Goal: Task Accomplishment & Management: Use online tool/utility

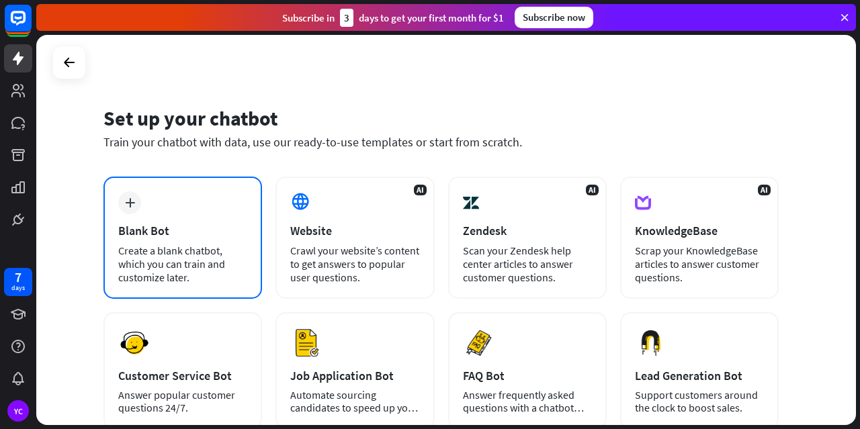
click at [194, 243] on div "plus Blank Bot Create a blank chatbot, which you can train and customize later." at bounding box center [182, 238] width 159 height 122
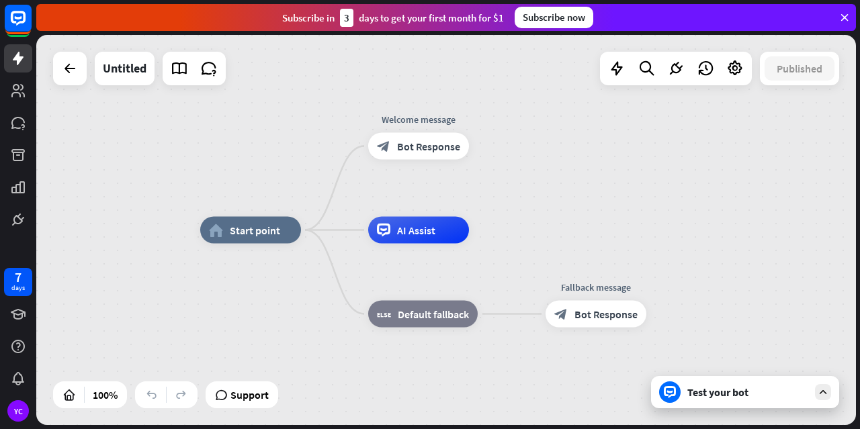
click at [721, 392] on div "Test your bot" at bounding box center [747, 392] width 121 height 13
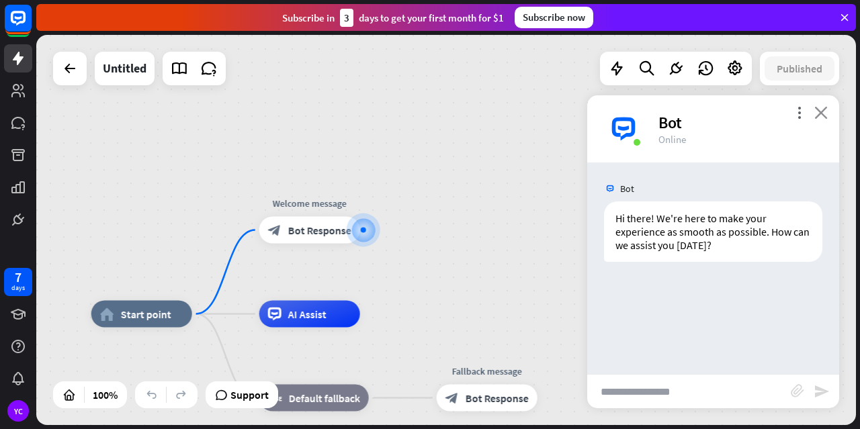
click at [821, 116] on icon "close" at bounding box center [820, 112] width 13 height 13
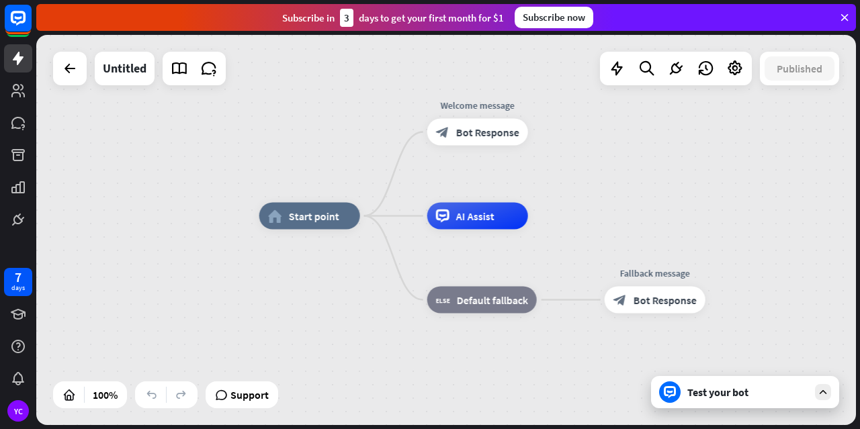
drag, startPoint x: 466, startPoint y: 294, endPoint x: 633, endPoint y: 196, distance: 194.5
click at [633, 196] on div "home_2 Start point Welcome message block_bot_response Bot Response AI Assist bl…" at bounding box center [446, 230] width 820 height 390
click at [470, 214] on span "AI Assist" at bounding box center [475, 216] width 38 height 13
click at [351, 282] on div "home_2 Start point Welcome message block_bot_response Bot Response AI Assist bl…" at bounding box center [669, 411] width 820 height 390
click at [320, 227] on div "home_2 Start point" at bounding box center [309, 216] width 101 height 27
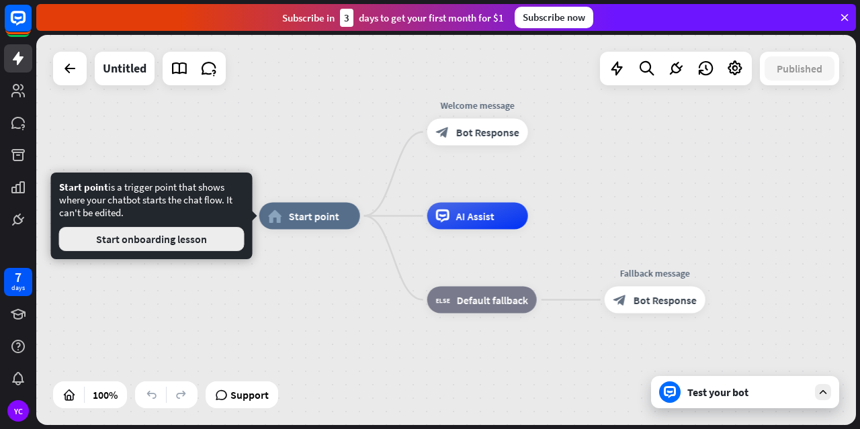
click at [178, 239] on button "Start onboarding lesson" at bounding box center [151, 239] width 185 height 24
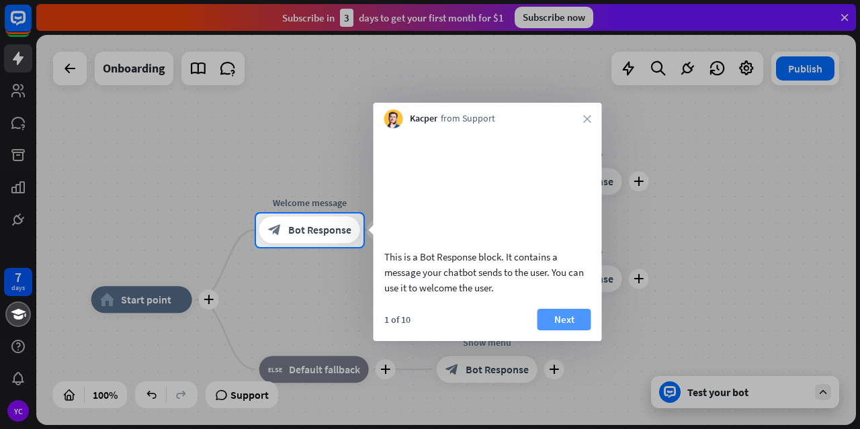
click at [569, 331] on button "Next" at bounding box center [564, 319] width 54 height 21
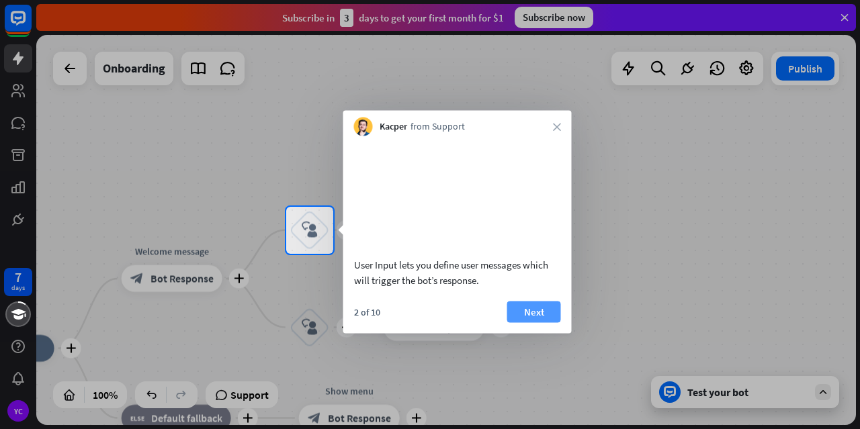
click at [533, 322] on button "Next" at bounding box center [534, 311] width 54 height 21
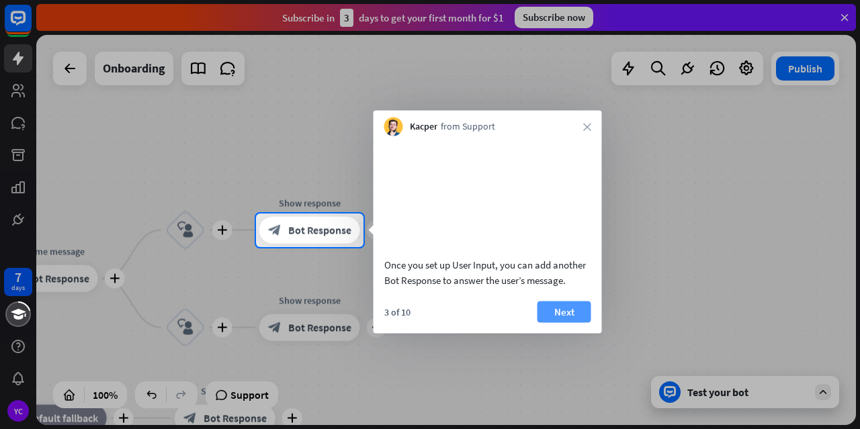
click at [545, 322] on button "Next" at bounding box center [564, 311] width 54 height 21
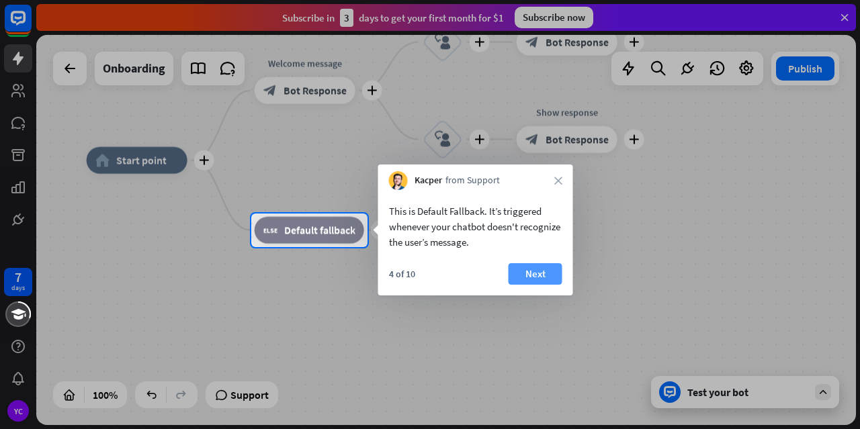
click at [541, 274] on button "Next" at bounding box center [536, 273] width 54 height 21
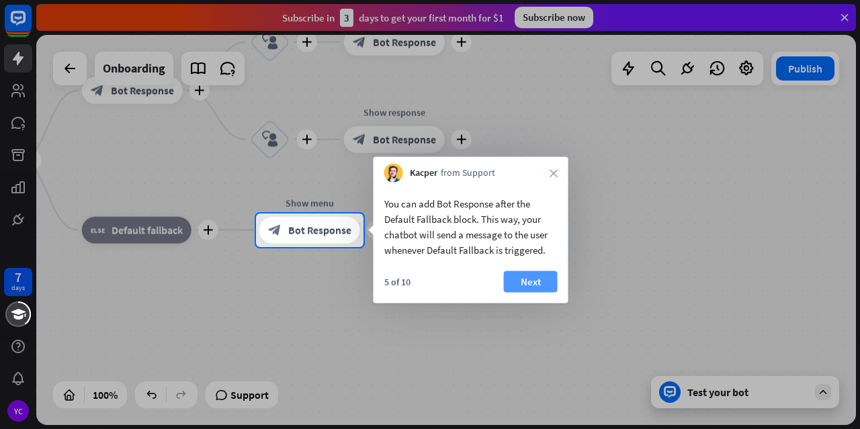
click at [531, 276] on button "Next" at bounding box center [531, 281] width 54 height 21
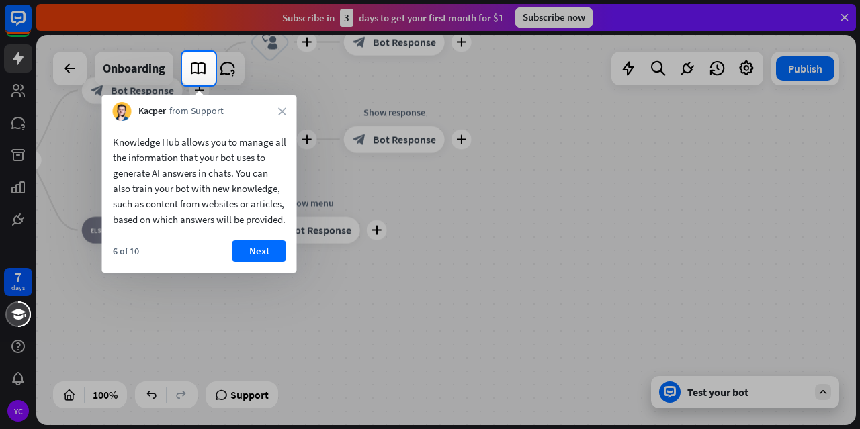
click at [245, 254] on div "Knowledge Hub allows you to manage all the information that your bot uses to ge…" at bounding box center [199, 197] width 195 height 152
click at [243, 261] on button "Next" at bounding box center [259, 250] width 54 height 21
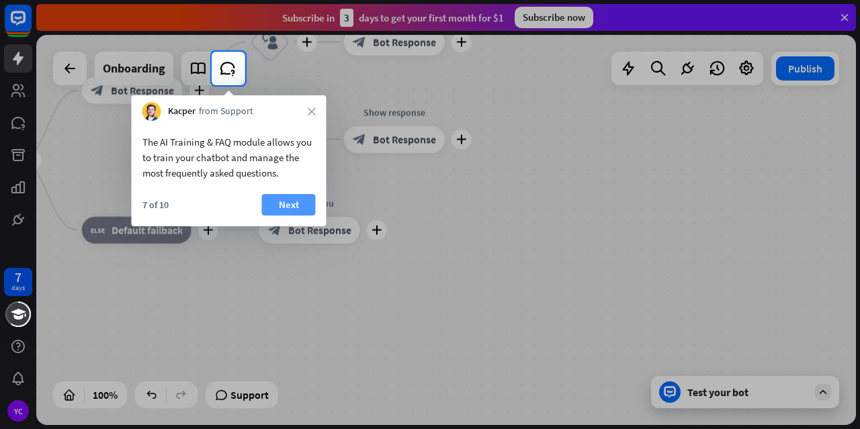
click at [272, 212] on button "Next" at bounding box center [289, 204] width 54 height 21
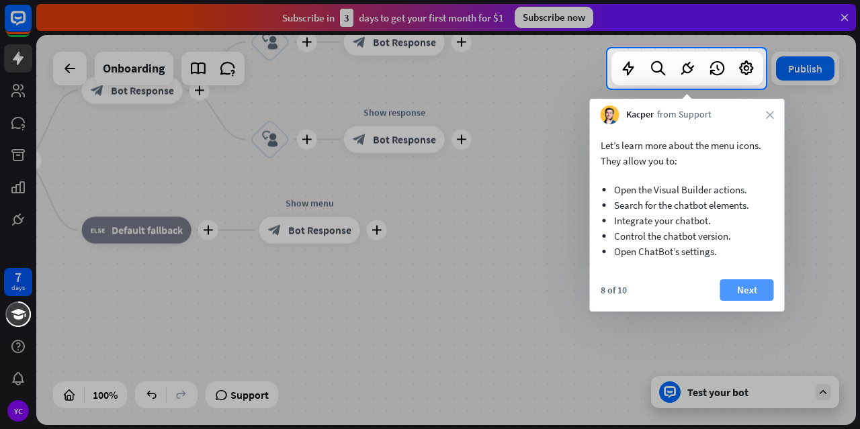
click at [760, 288] on button "Next" at bounding box center [747, 289] width 54 height 21
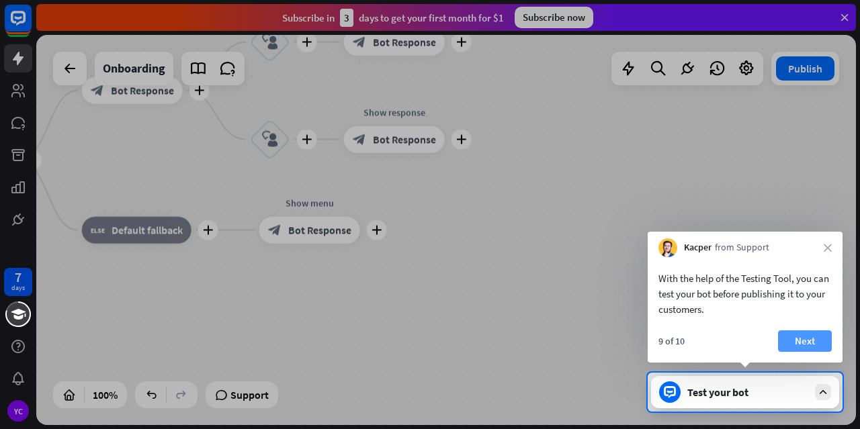
click at [820, 335] on button "Next" at bounding box center [805, 341] width 54 height 21
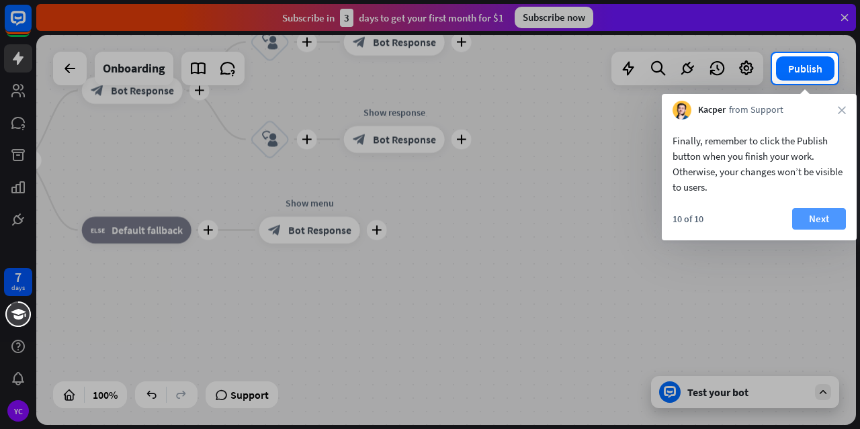
click at [814, 212] on button "Next" at bounding box center [819, 218] width 54 height 21
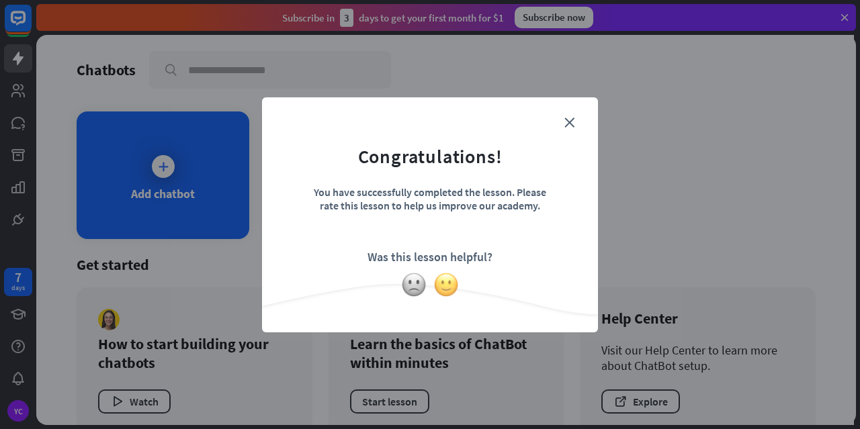
click at [441, 286] on img at bounding box center [446, 285] width 26 height 26
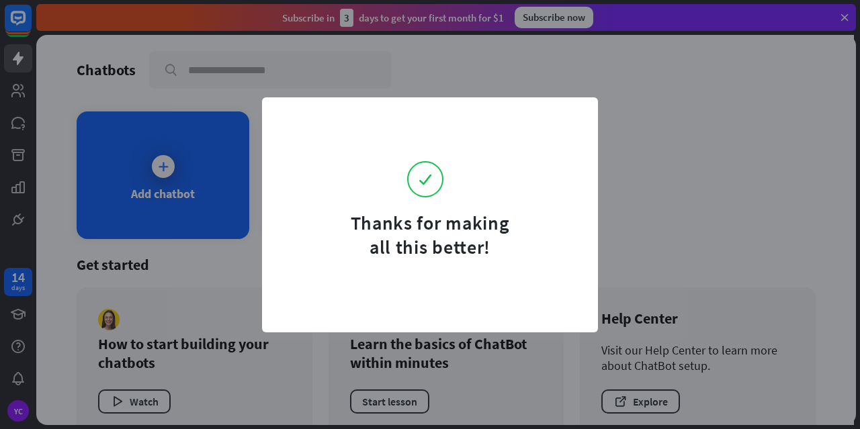
click at [676, 198] on div "Thanks for making all this better!" at bounding box center [430, 214] width 860 height 429
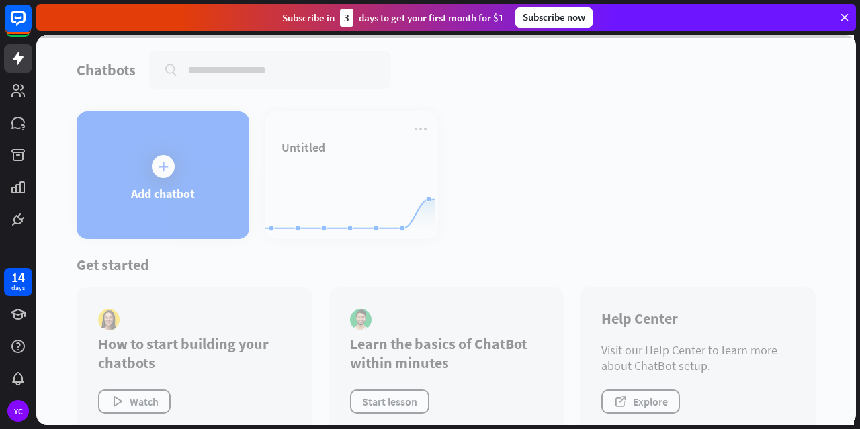
scroll to position [26, 0]
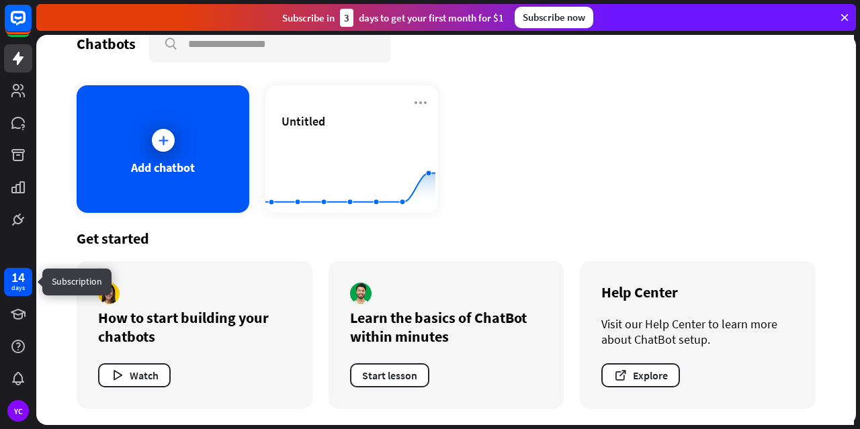
click at [24, 278] on div "14" at bounding box center [17, 277] width 13 height 12
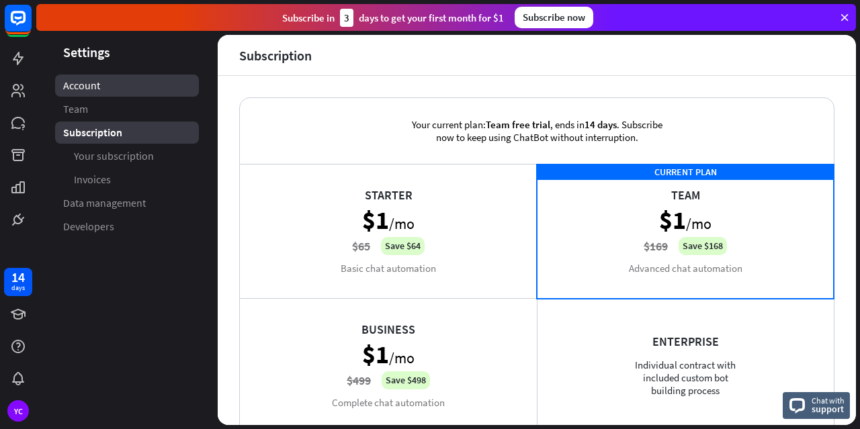
click at [123, 90] on link "Account" at bounding box center [127, 86] width 144 height 22
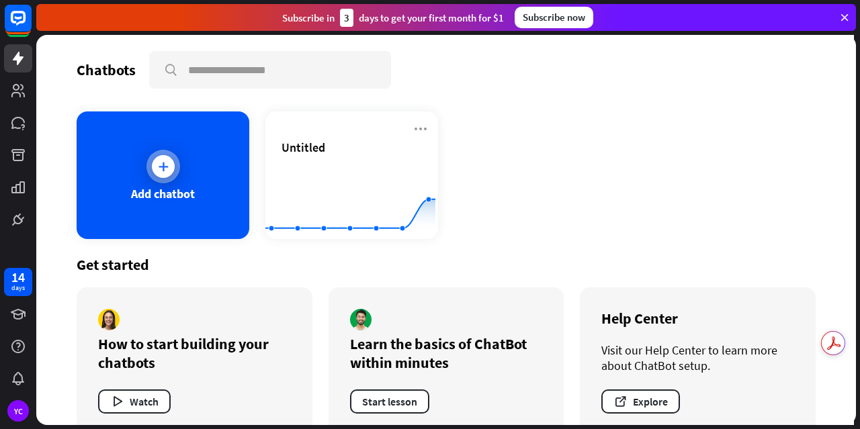
click at [168, 170] on icon at bounding box center [163, 166] width 13 height 13
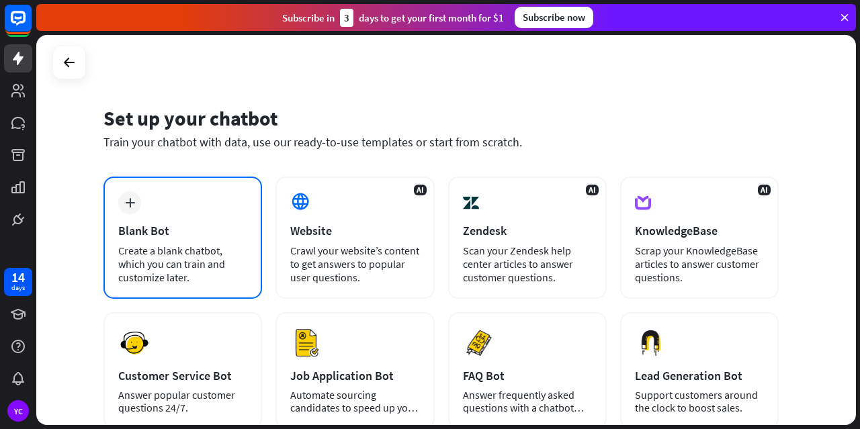
click at [148, 229] on div "Blank Bot" at bounding box center [182, 230] width 129 height 15
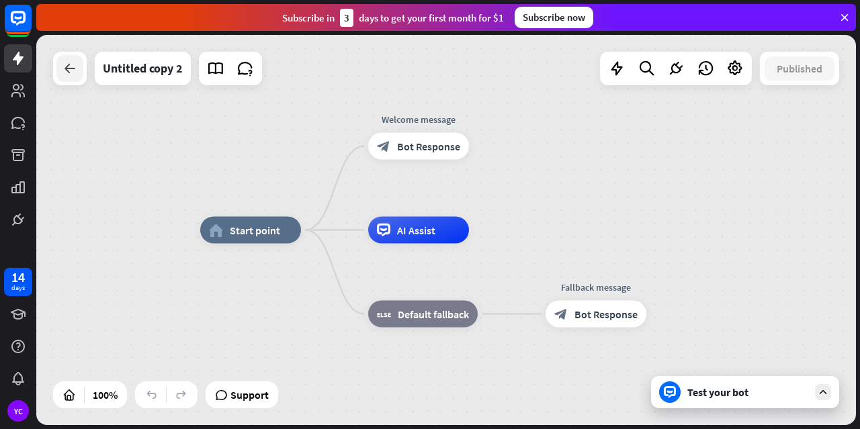
click at [66, 66] on icon at bounding box center [70, 68] width 16 height 16
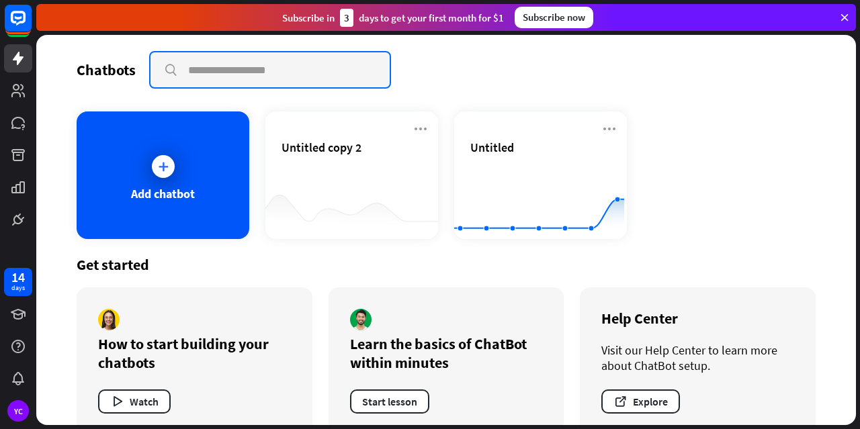
click at [245, 54] on input "text" at bounding box center [269, 69] width 239 height 35
click at [476, 85] on div "Chatbots search" at bounding box center [446, 70] width 739 height 38
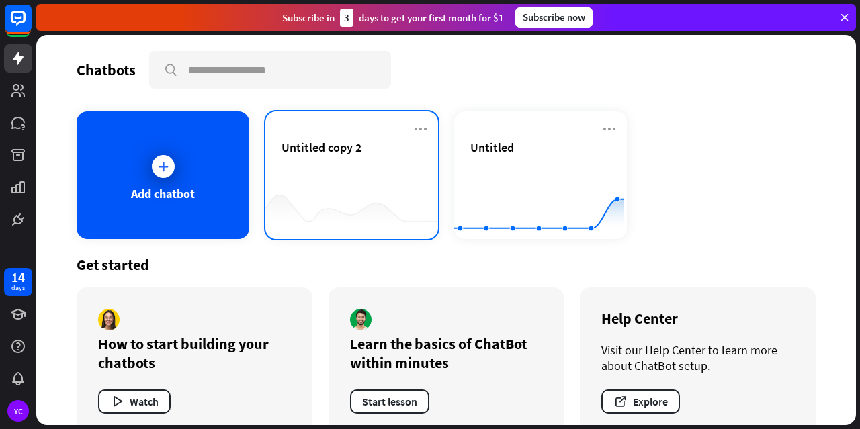
click at [388, 161] on div "Untitled copy 2" at bounding box center [351, 163] width 140 height 47
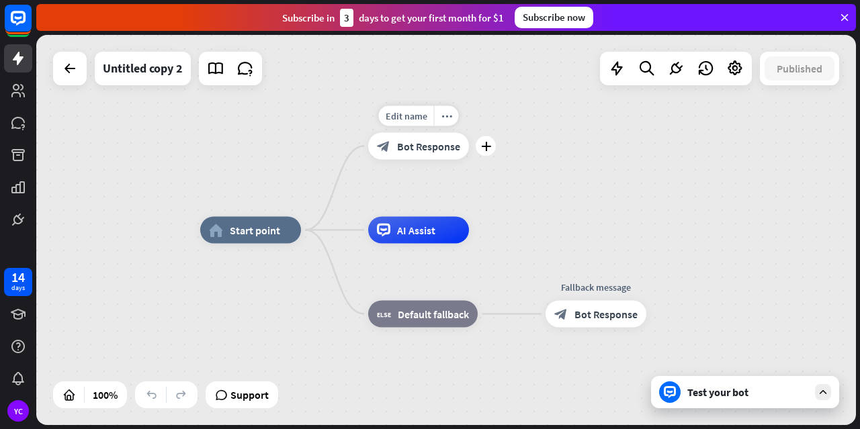
click at [406, 146] on span "Bot Response" at bounding box center [428, 146] width 63 height 13
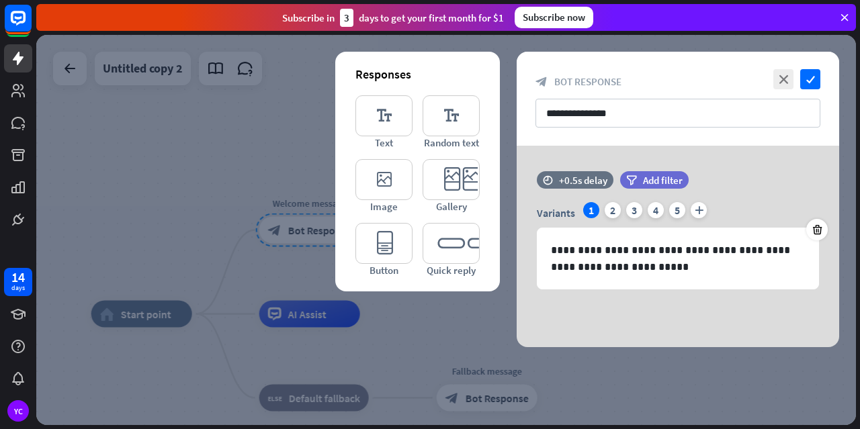
click at [188, 165] on div at bounding box center [446, 230] width 820 height 390
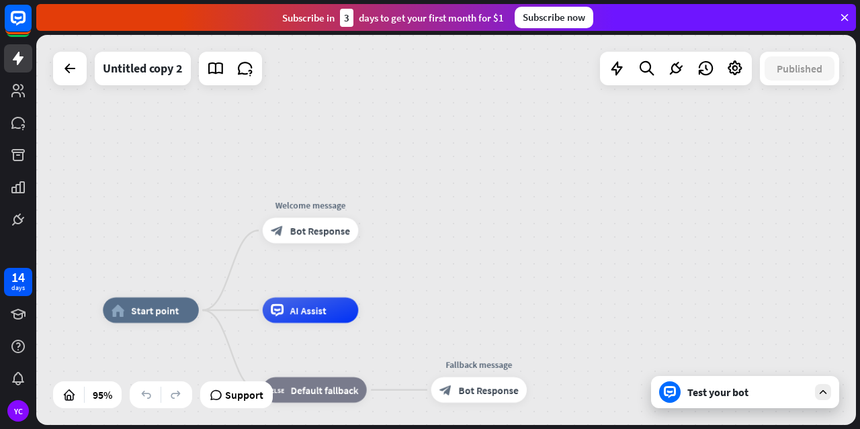
drag, startPoint x: 419, startPoint y: 271, endPoint x: 470, endPoint y: 175, distance: 108.2
click at [470, 175] on div "home_2 Start point Edit name more_horiz Welcome message block_bot_response Bot …" at bounding box center [446, 230] width 820 height 390
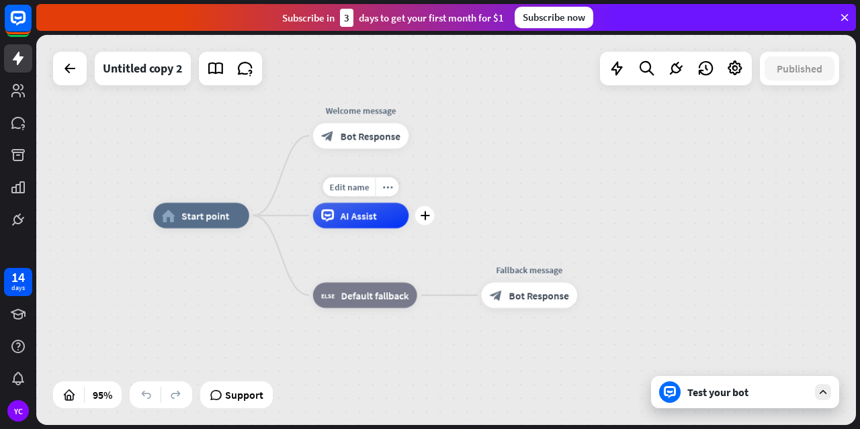
click at [337, 220] on div "AI Assist" at bounding box center [361, 216] width 96 height 26
click at [178, 110] on div "home_2 Start point Welcome message block_bot_response Bot Response AI Assist bl…" at bounding box center [446, 230] width 820 height 390
click at [78, 75] on div at bounding box center [69, 68] width 27 height 27
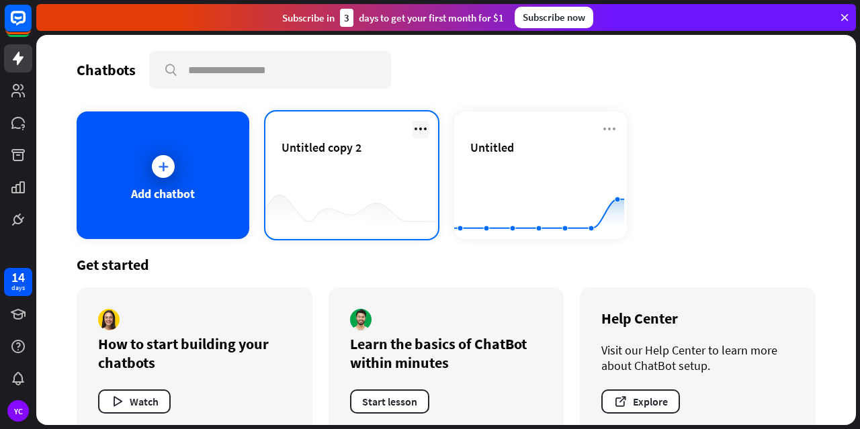
click at [412, 121] on icon at bounding box center [420, 129] width 16 height 16
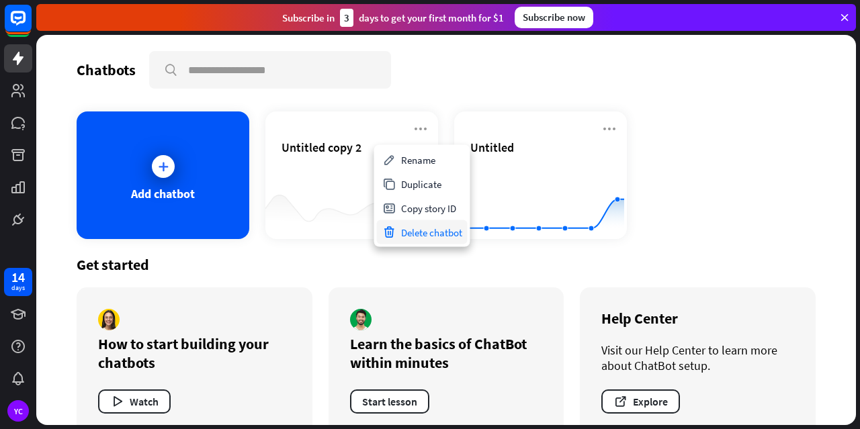
click at [427, 228] on div "Delete chatbot" at bounding box center [422, 232] width 91 height 24
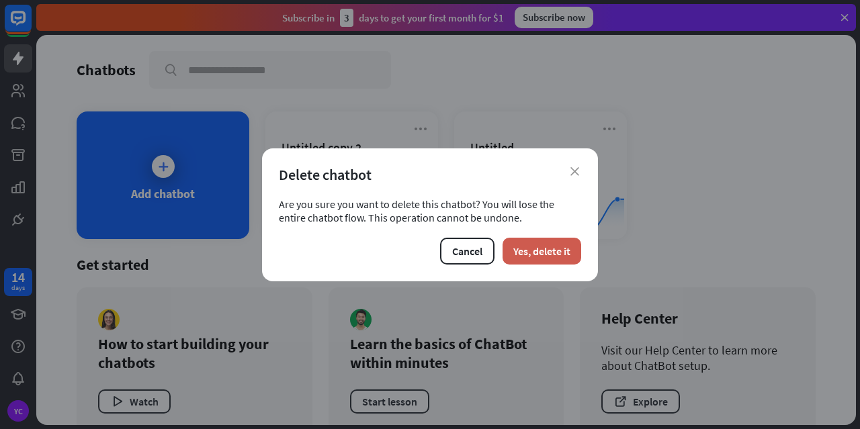
click at [565, 245] on button "Yes, delete it" at bounding box center [541, 251] width 79 height 27
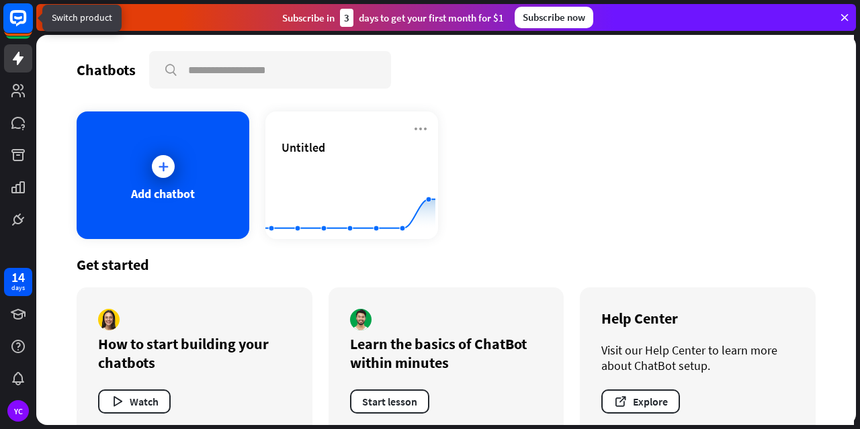
click at [13, 18] on rect at bounding box center [18, 18] width 30 height 30
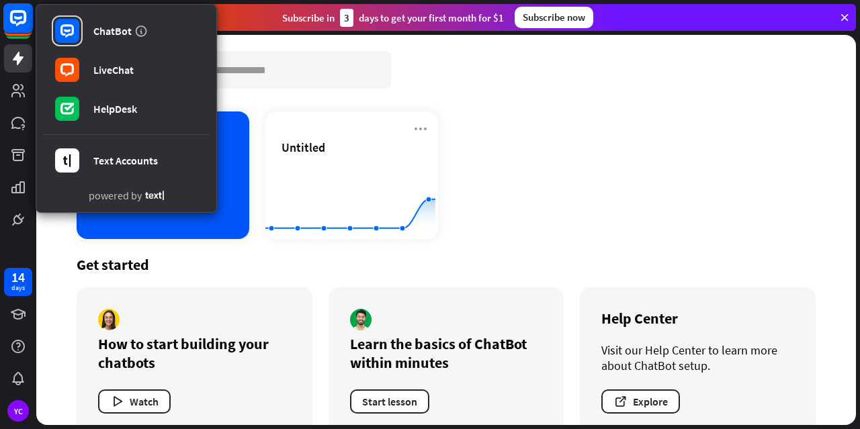
click at [13, 18] on rect at bounding box center [18, 18] width 30 height 30
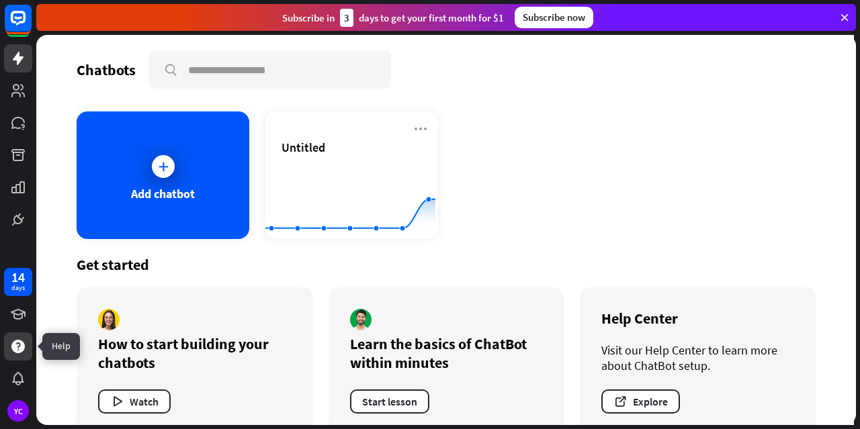
click at [22, 343] on icon at bounding box center [17, 346] width 13 height 13
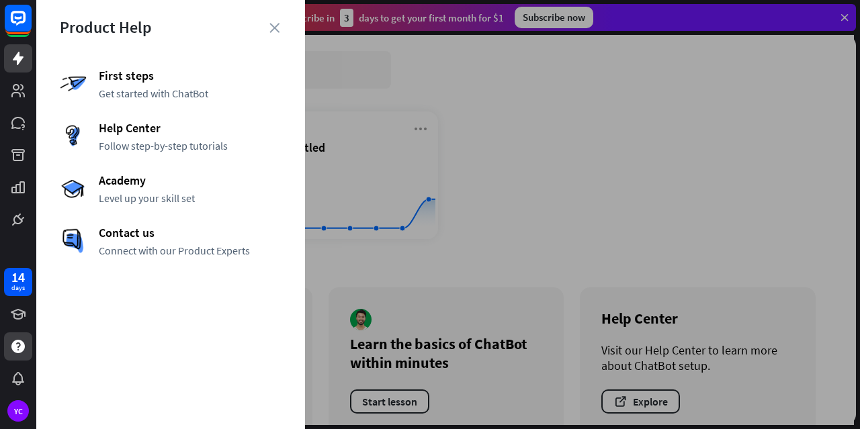
click at [289, 27] on div "Product Help First steps Get started with ChatBot Help Center Follow step-by-st…" at bounding box center [170, 214] width 269 height 429
click at [276, 24] on icon "close" at bounding box center [274, 28] width 10 height 10
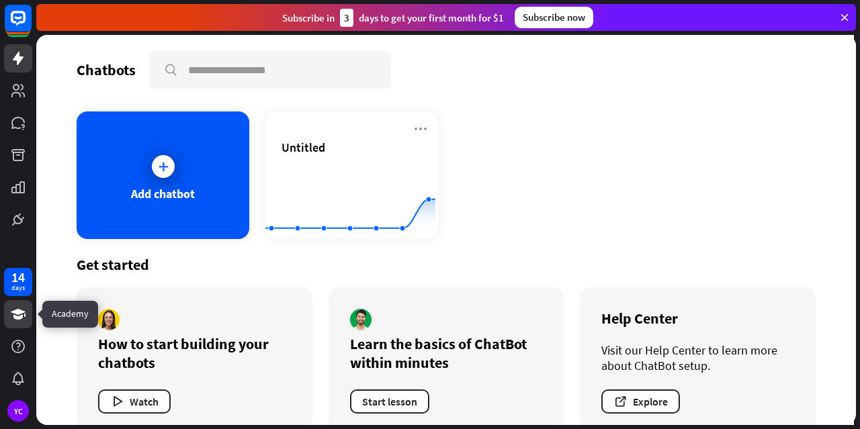
click at [20, 311] on icon at bounding box center [18, 314] width 15 height 11
click at [845, 15] on icon at bounding box center [844, 17] width 12 height 12
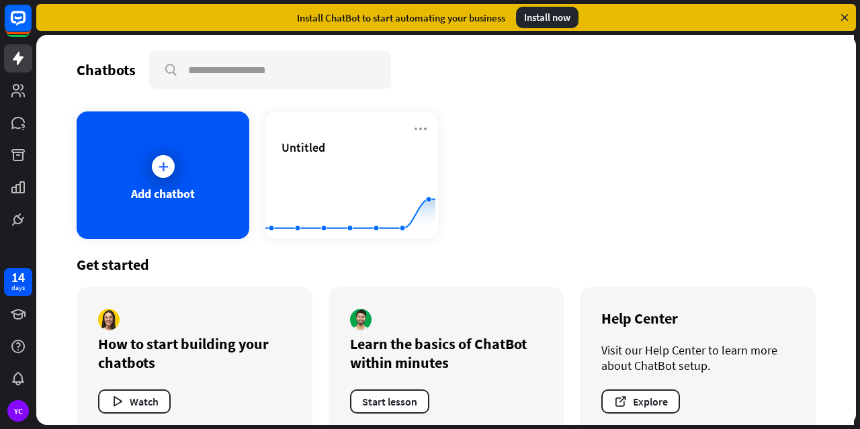
click at [846, 15] on icon at bounding box center [844, 17] width 12 height 12
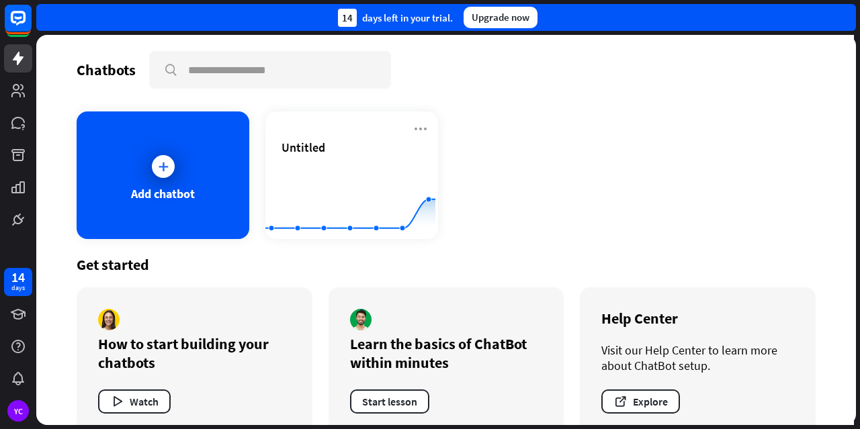
click at [846, 15] on div "14 days left in your trial. Upgrade now" at bounding box center [446, 17] width 820 height 27
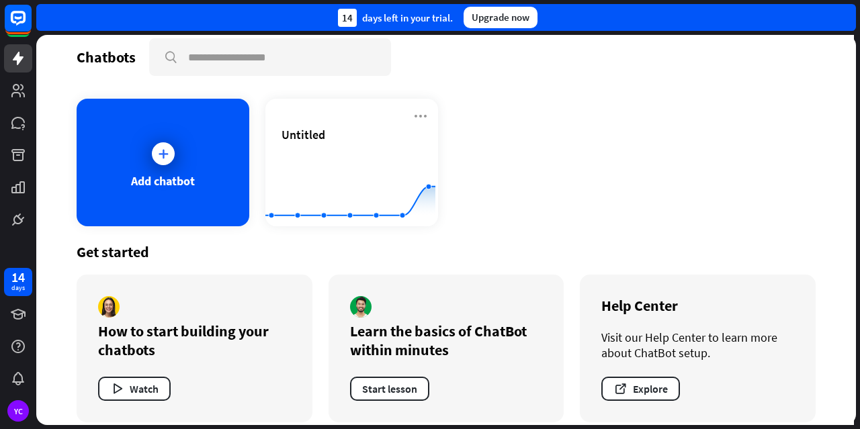
scroll to position [26, 0]
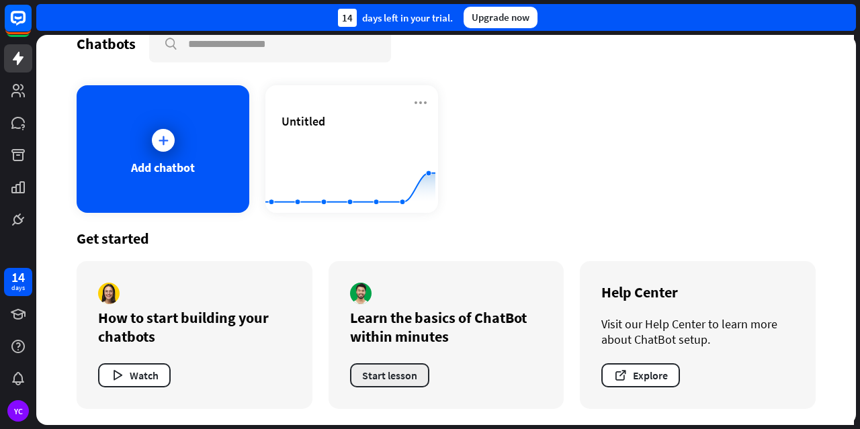
click at [399, 384] on button "Start lesson" at bounding box center [389, 375] width 79 height 24
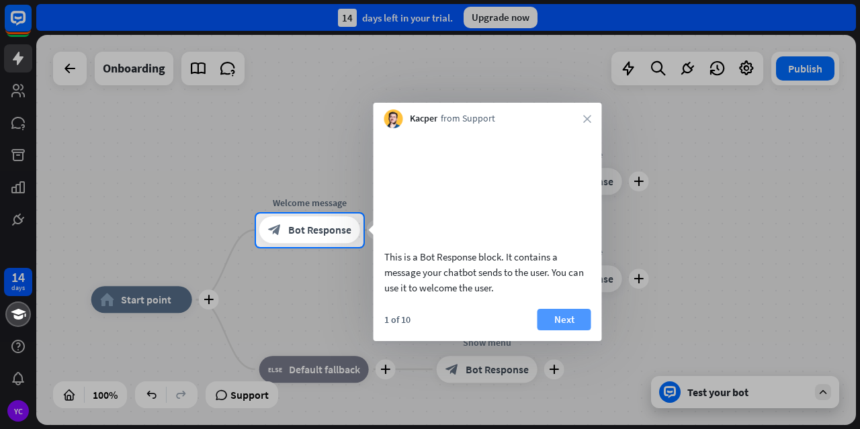
click at [547, 331] on button "Next" at bounding box center [564, 319] width 54 height 21
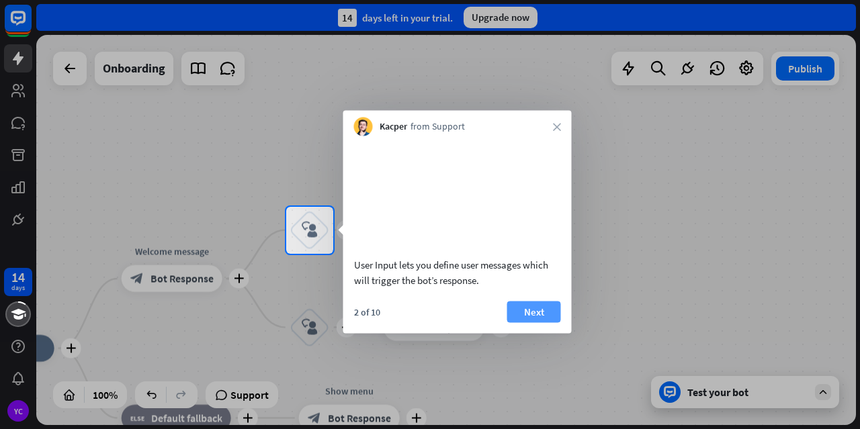
click at [535, 322] on button "Next" at bounding box center [534, 311] width 54 height 21
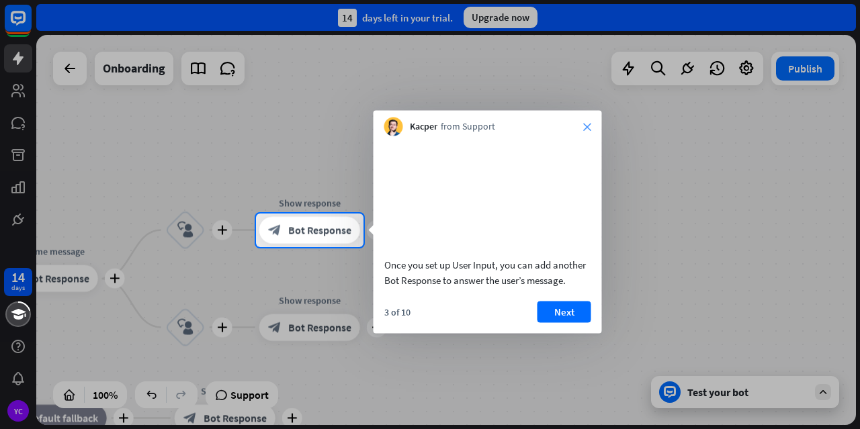
click at [587, 129] on icon "close" at bounding box center [587, 127] width 8 height 8
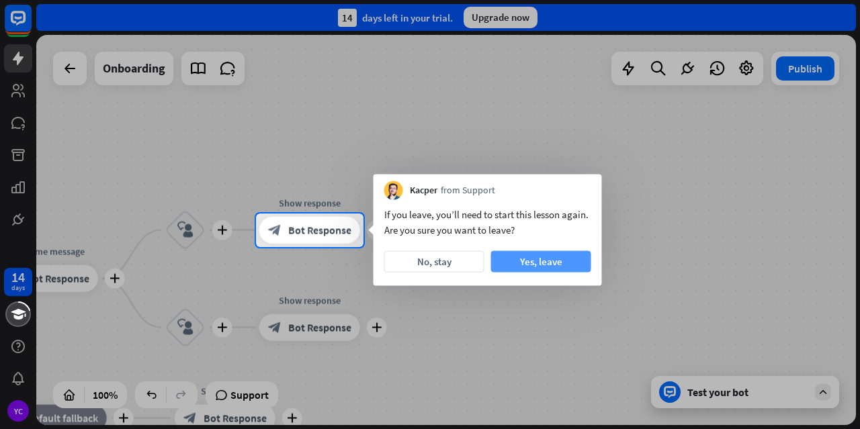
click at [579, 268] on button "Yes, leave" at bounding box center [541, 261] width 100 height 21
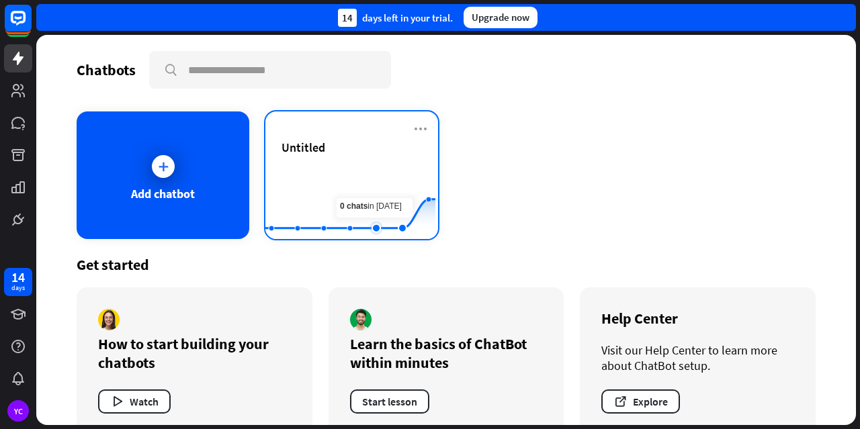
click at [383, 198] on rect at bounding box center [350, 206] width 170 height 84
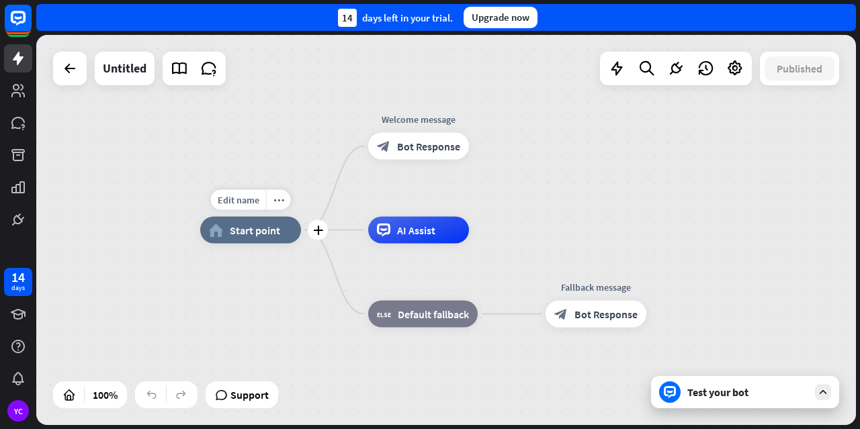
click at [224, 235] on div "home_2 Start point" at bounding box center [250, 230] width 101 height 27
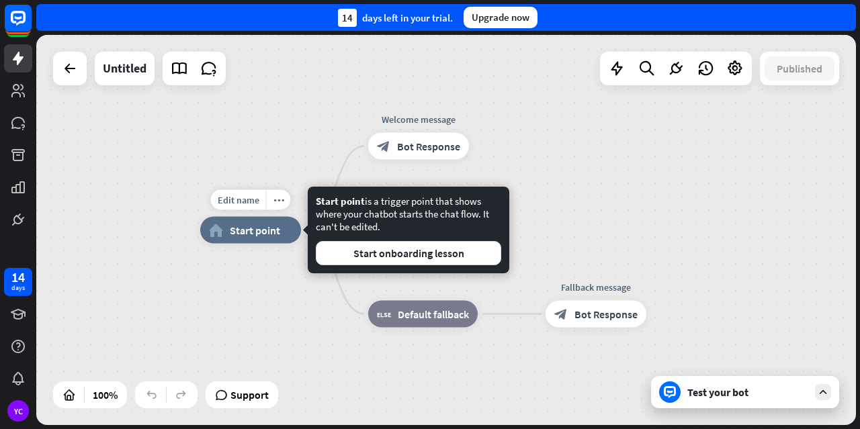
click at [262, 244] on div "Edit name more_horiz plus home_2 Start point" at bounding box center [250, 230] width 101 height 27
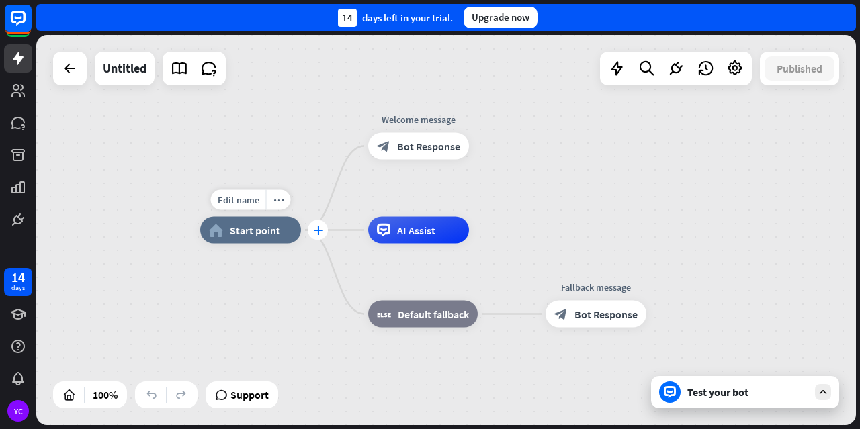
click at [314, 234] on div "plus" at bounding box center [318, 230] width 20 height 20
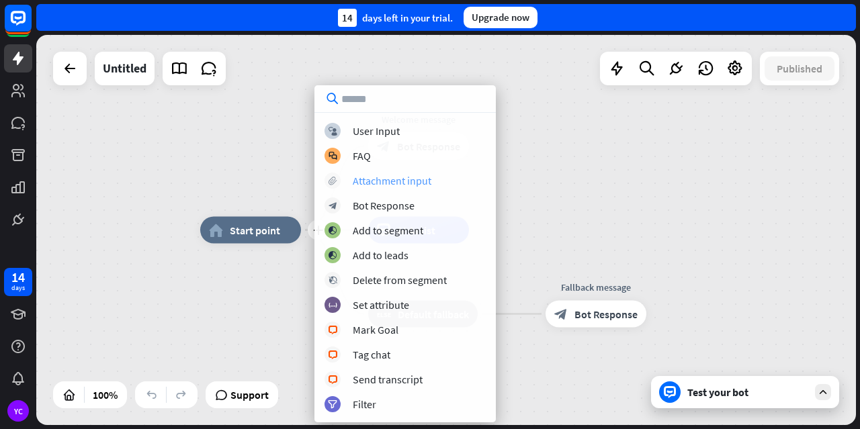
click at [368, 183] on div "Attachment input" at bounding box center [392, 180] width 79 height 13
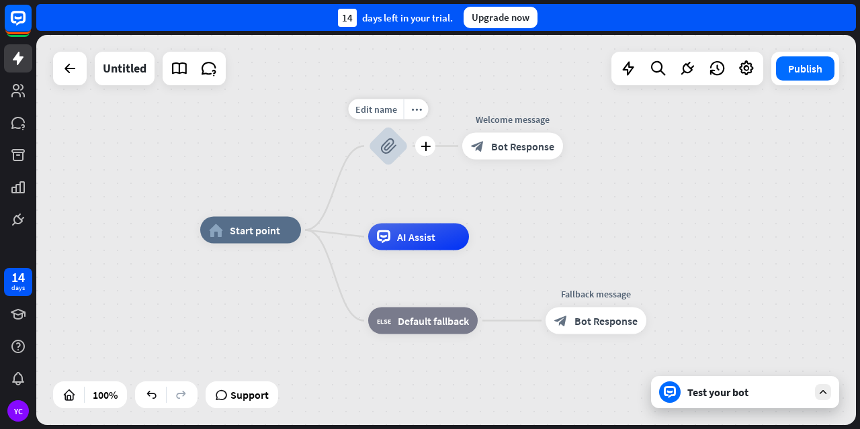
click at [384, 141] on icon "block_attachment" at bounding box center [388, 146] width 16 height 16
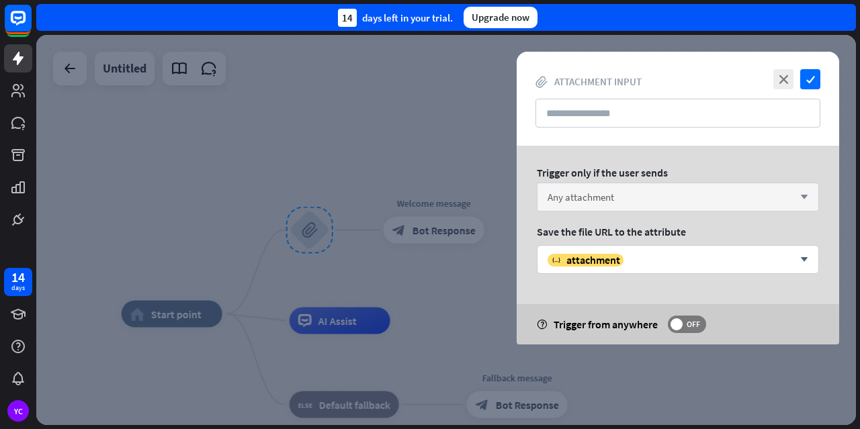
click at [801, 200] on icon "arrow_down" at bounding box center [800, 197] width 15 height 8
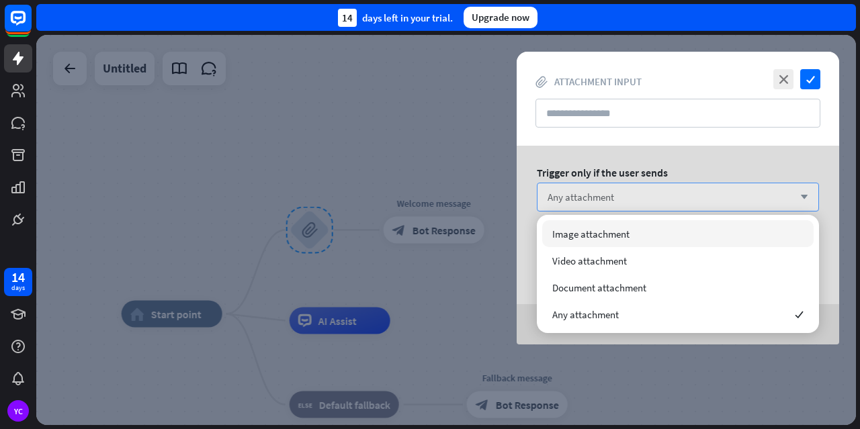
click at [801, 200] on icon "arrow_down" at bounding box center [800, 197] width 15 height 8
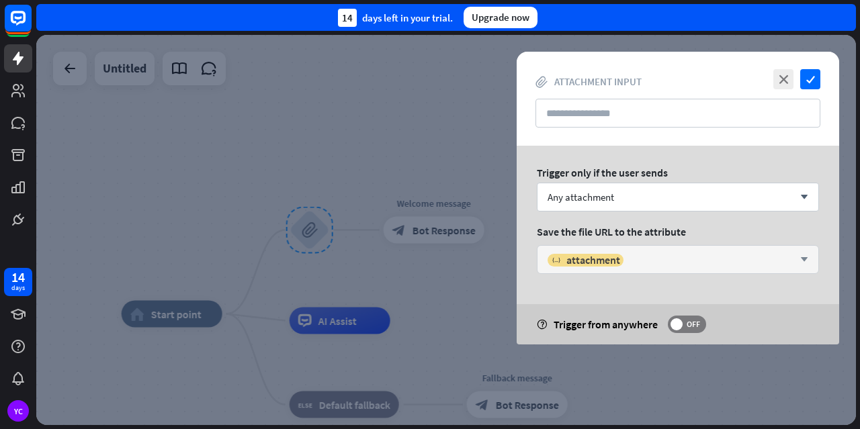
click at [676, 255] on div "variable attachment" at bounding box center [671, 259] width 246 height 13
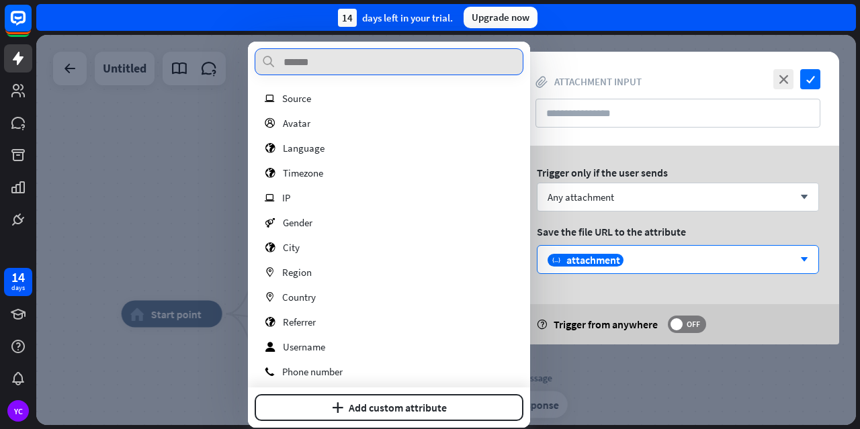
scroll to position [163, 0]
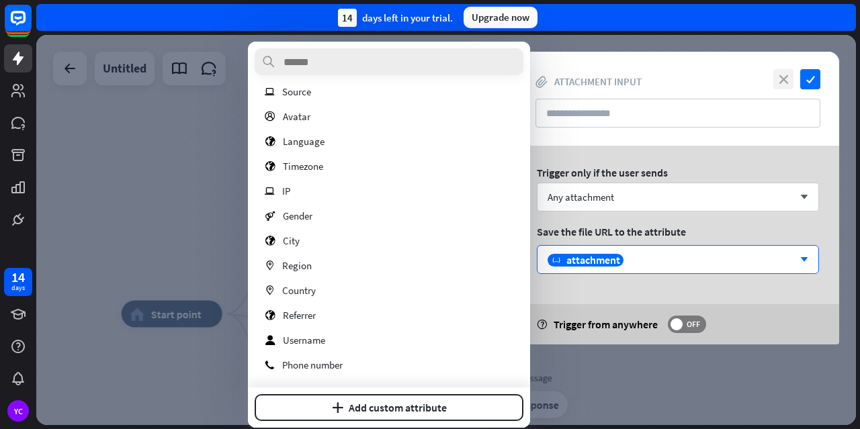
click at [784, 74] on icon "close" at bounding box center [783, 79] width 20 height 20
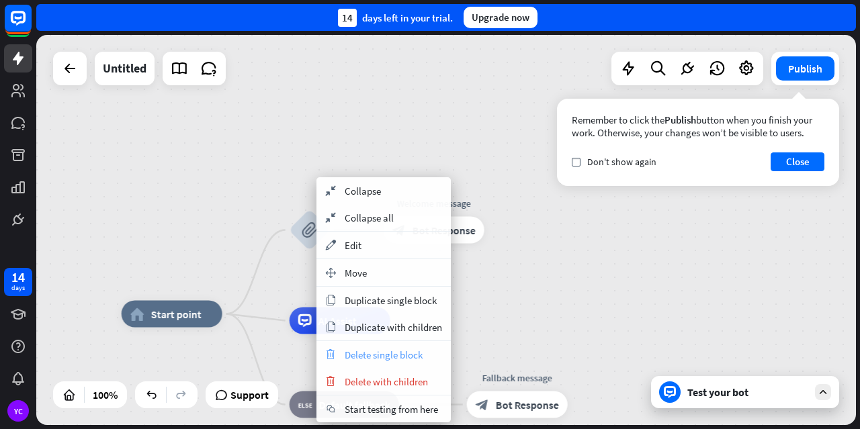
click at [421, 355] on span "Delete single block" at bounding box center [384, 355] width 78 height 13
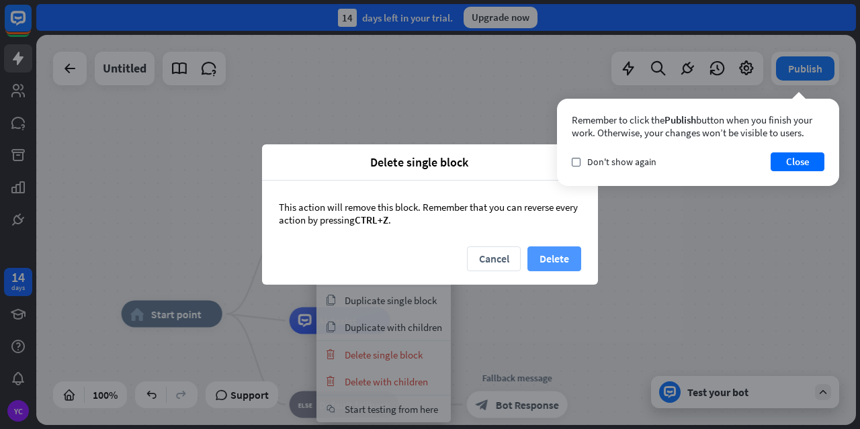
click at [537, 258] on button "Delete" at bounding box center [554, 259] width 54 height 25
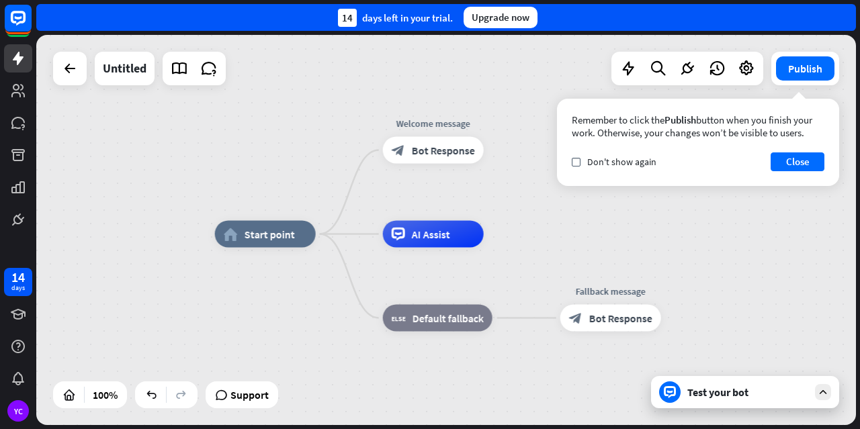
drag, startPoint x: 495, startPoint y: 288, endPoint x: 602, endPoint y: 204, distance: 135.5
click at [602, 204] on div "home_2 Start point Welcome message block_bot_response Bot Response AI Assist bl…" at bounding box center [446, 230] width 820 height 390
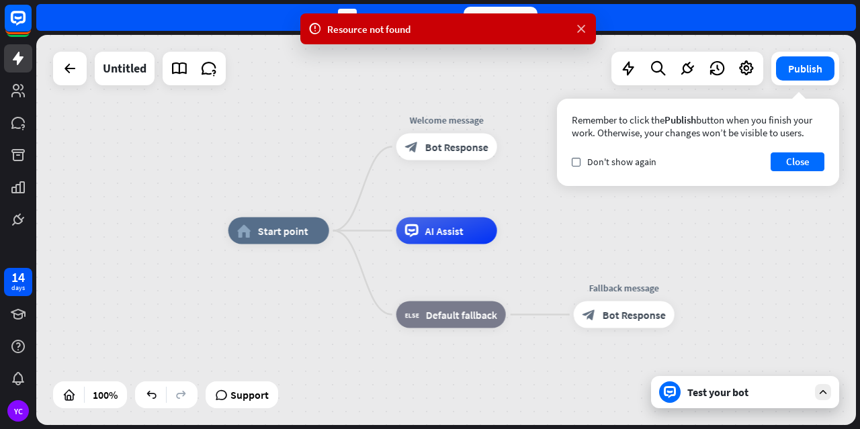
click at [585, 26] on icon at bounding box center [580, 29] width 13 height 14
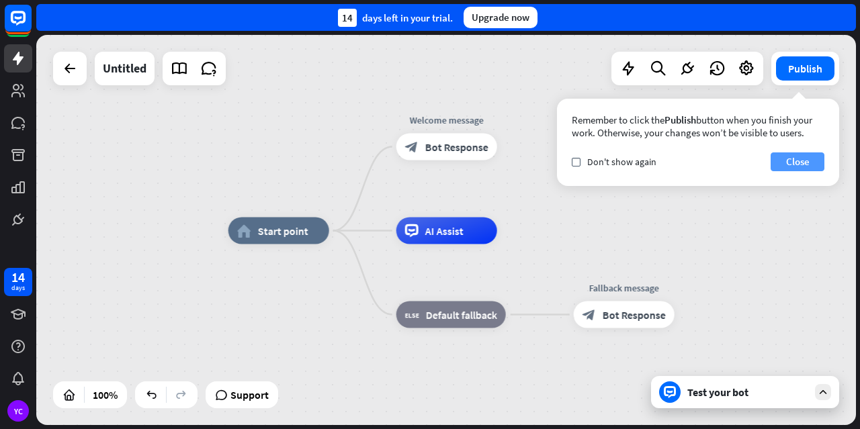
click at [800, 161] on button "Close" at bounding box center [798, 161] width 54 height 19
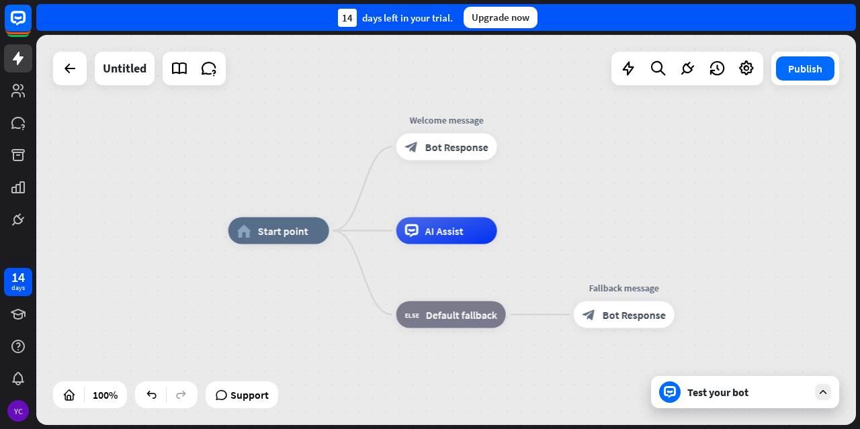
click at [15, 408] on div "YC" at bounding box center [17, 410] width 21 height 21
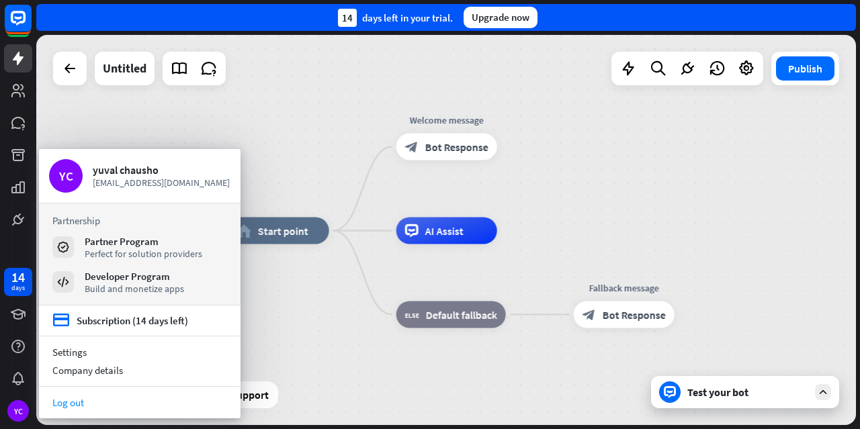
click at [61, 402] on link "Log out" at bounding box center [140, 403] width 202 height 18
